Goal: Task Accomplishment & Management: Manage account settings

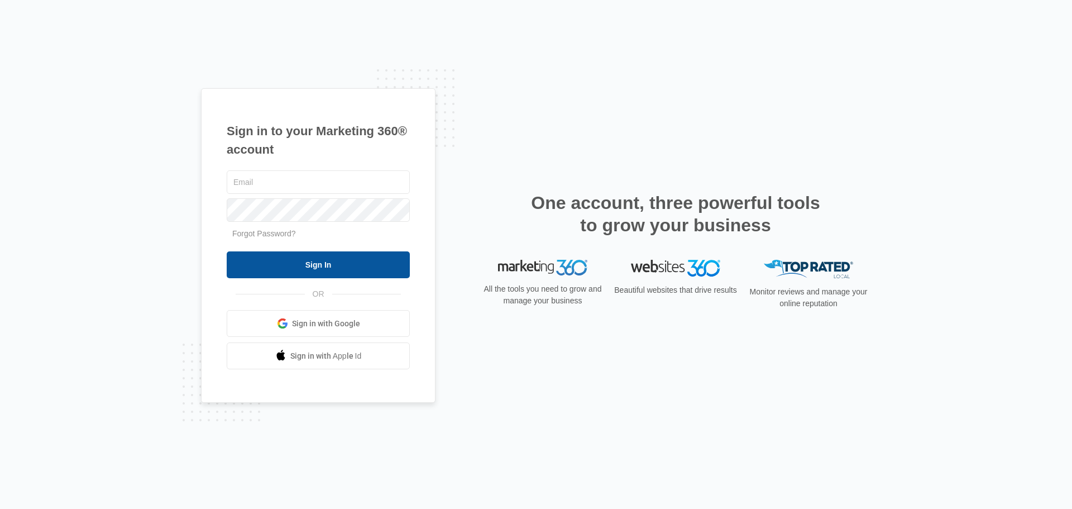
type input "[PERSON_NAME][EMAIL_ADDRESS][DOMAIN_NAME]"
click at [299, 271] on input "Sign In" at bounding box center [318, 264] width 183 height 27
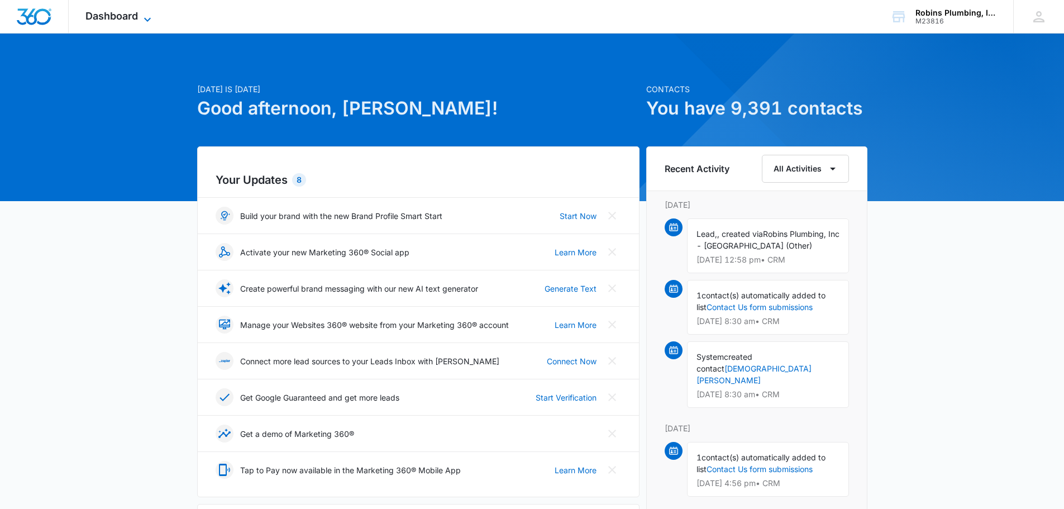
click at [122, 17] on span "Dashboard" at bounding box center [111, 16] width 53 height 12
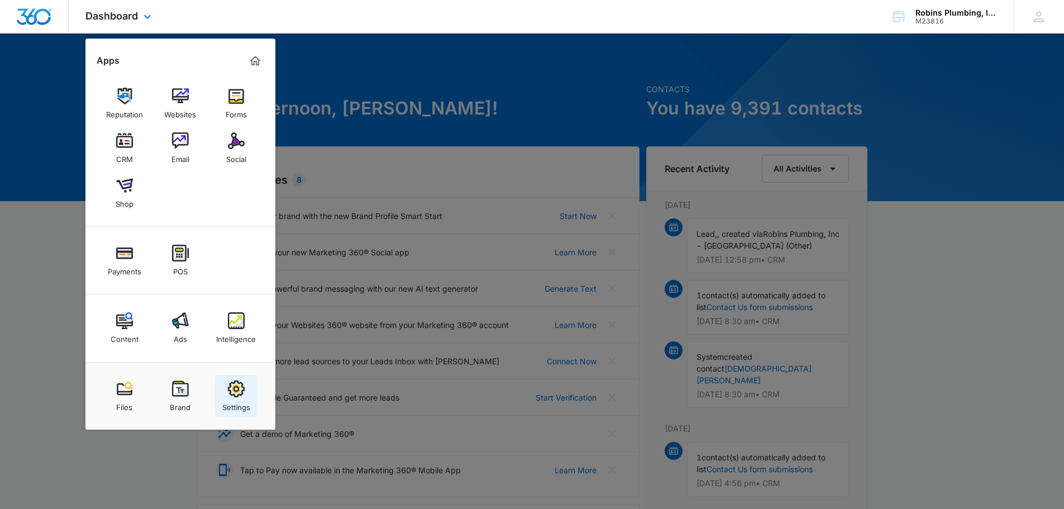
click at [237, 390] on img at bounding box center [236, 388] width 17 height 17
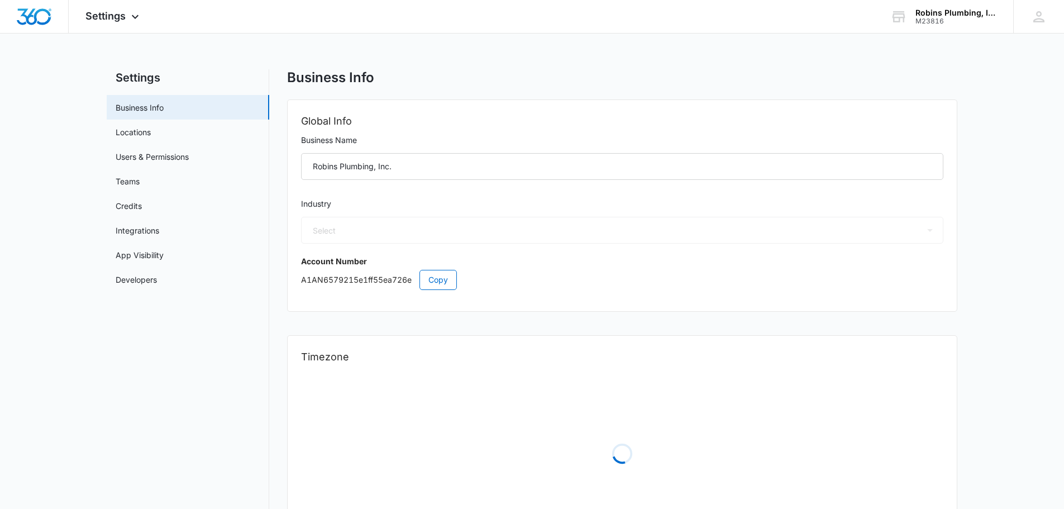
select select "8"
select select "US"
select select "America/[GEOGRAPHIC_DATA]"
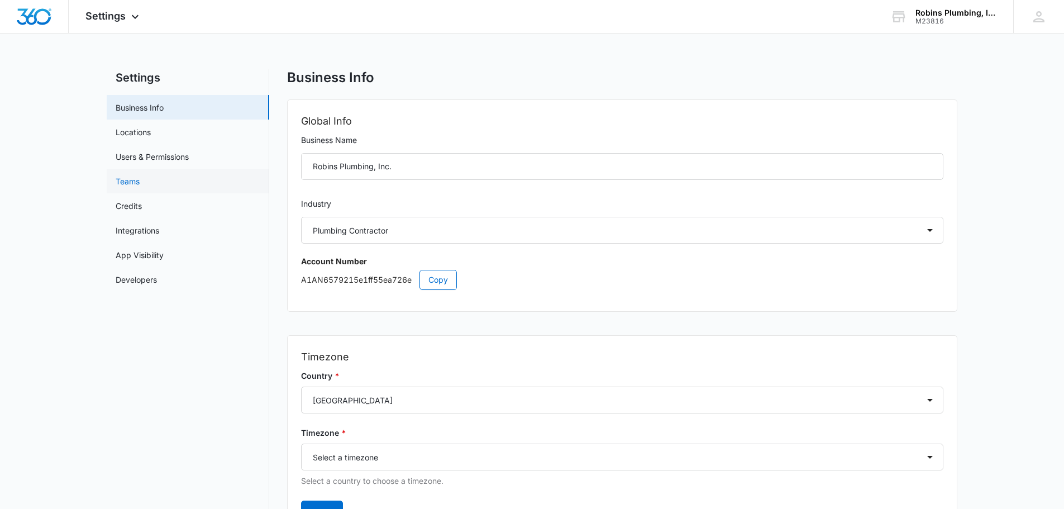
click at [123, 180] on link "Teams" at bounding box center [128, 181] width 24 height 12
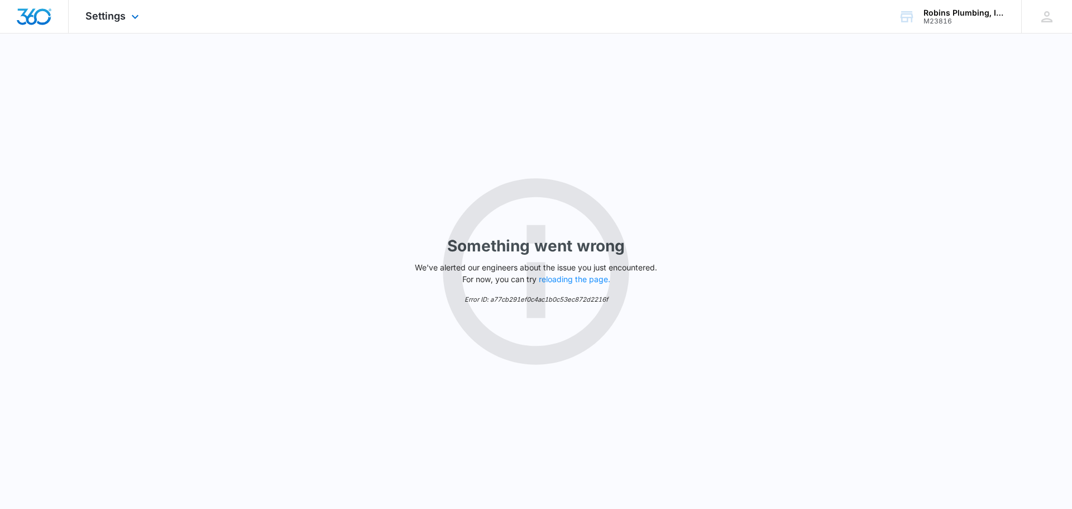
select select "8"
select select "US"
select select "America/[GEOGRAPHIC_DATA]"
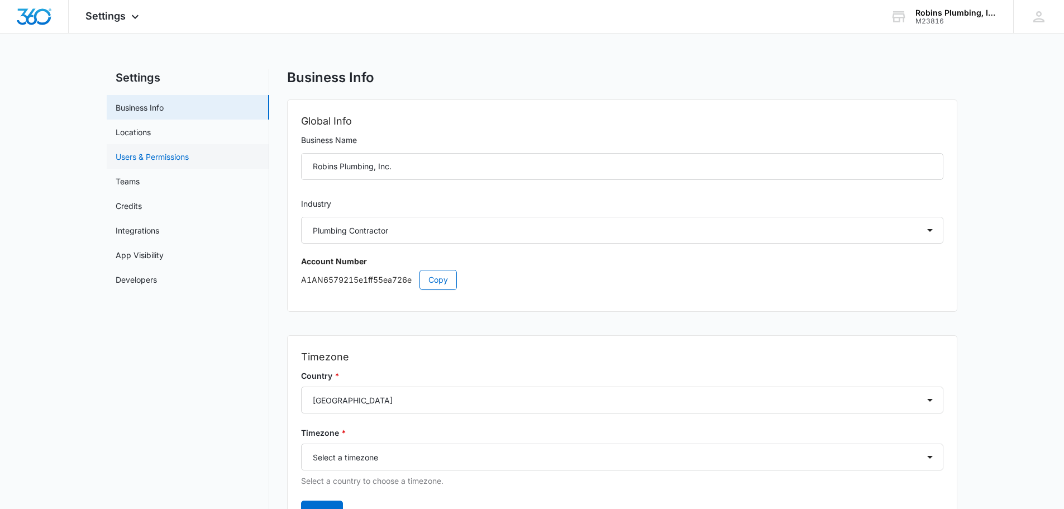
click at [136, 154] on link "Users & Permissions" at bounding box center [152, 157] width 73 height 12
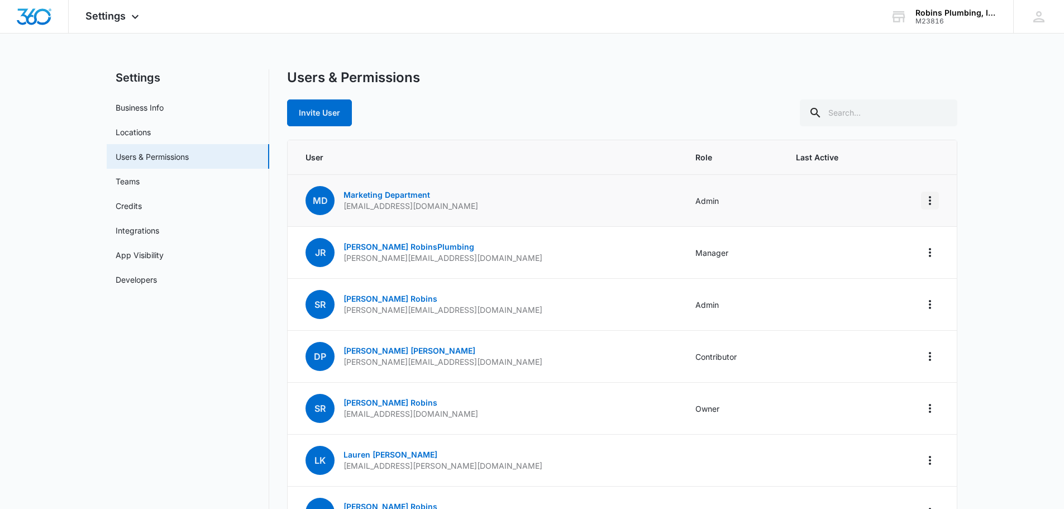
click at [925, 197] on icon "Actions" at bounding box center [929, 200] width 13 height 13
click at [875, 228] on div "Log Out Everywhere" at bounding box center [860, 232] width 101 height 8
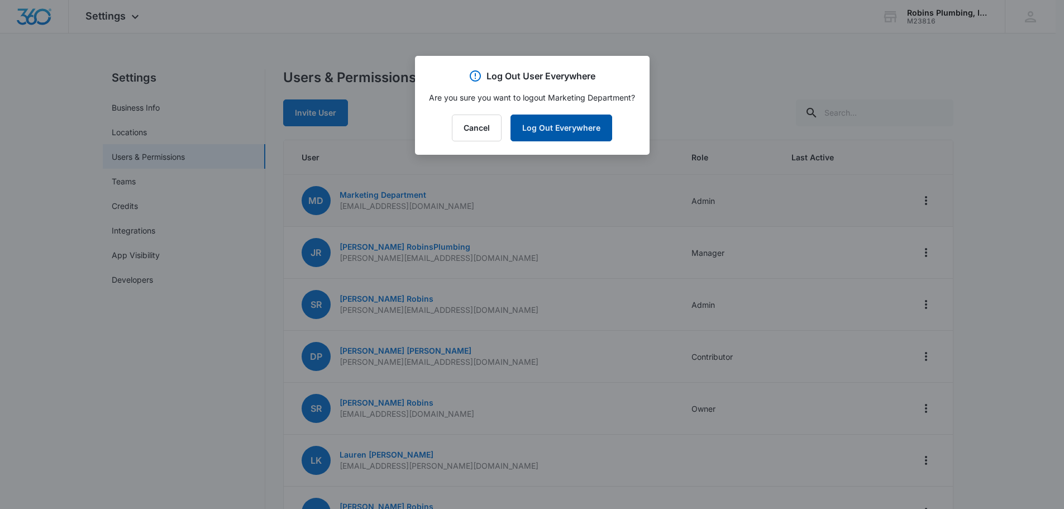
click at [578, 129] on button "Log Out Everywhere" at bounding box center [561, 127] width 102 height 27
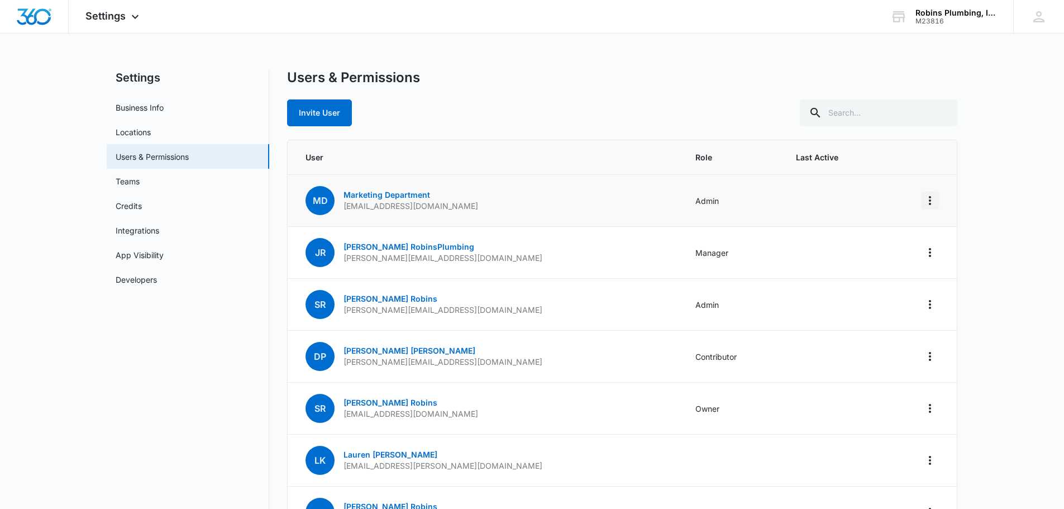
click at [925, 204] on icon "Actions" at bounding box center [929, 200] width 13 height 13
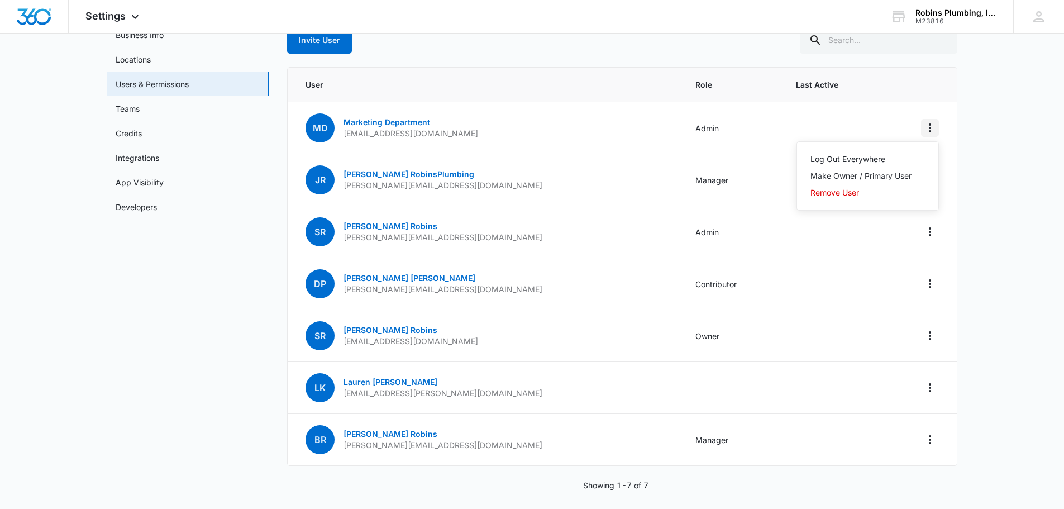
scroll to position [82, 0]
